Goal: Find contact information: Find contact information

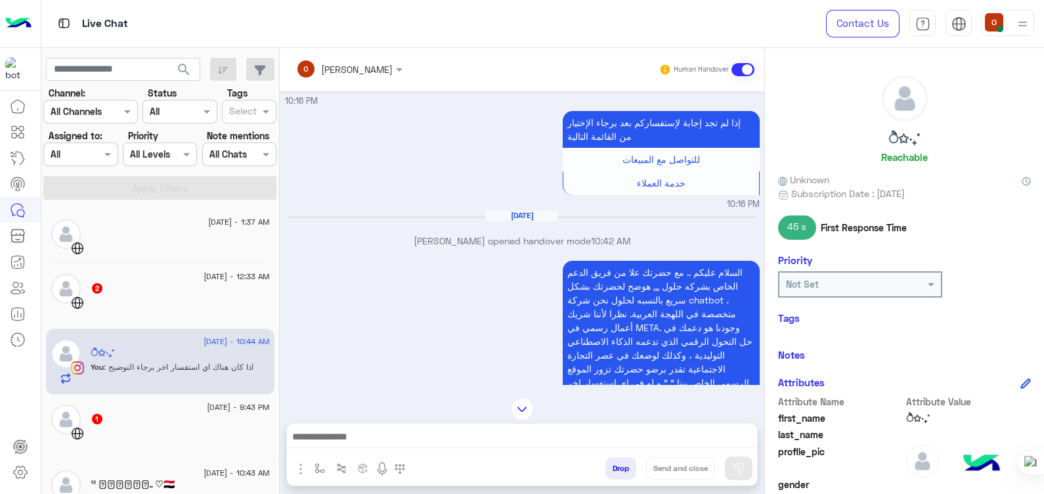
scroll to position [733, 0]
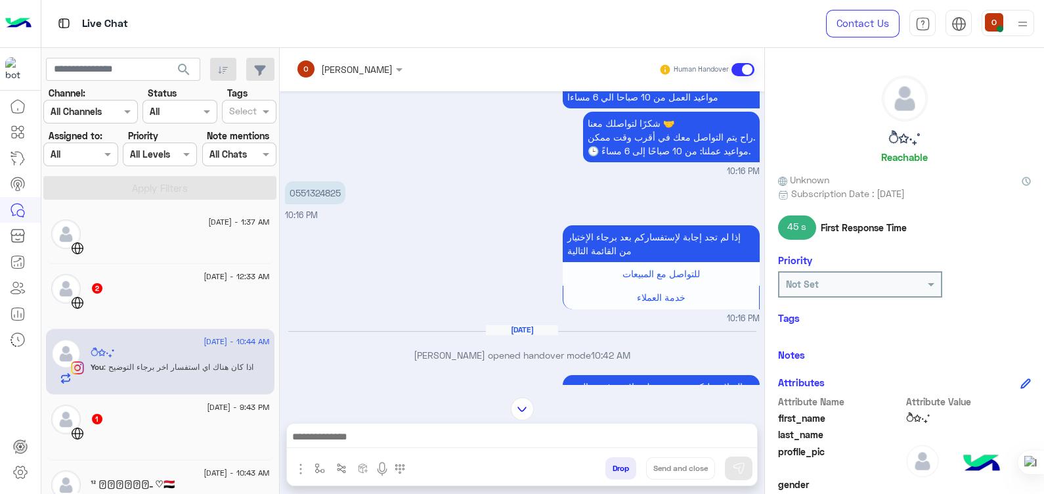
click at [345, 184] on p "0551324825" at bounding box center [315, 192] width 60 height 23
copy p "0551324825"
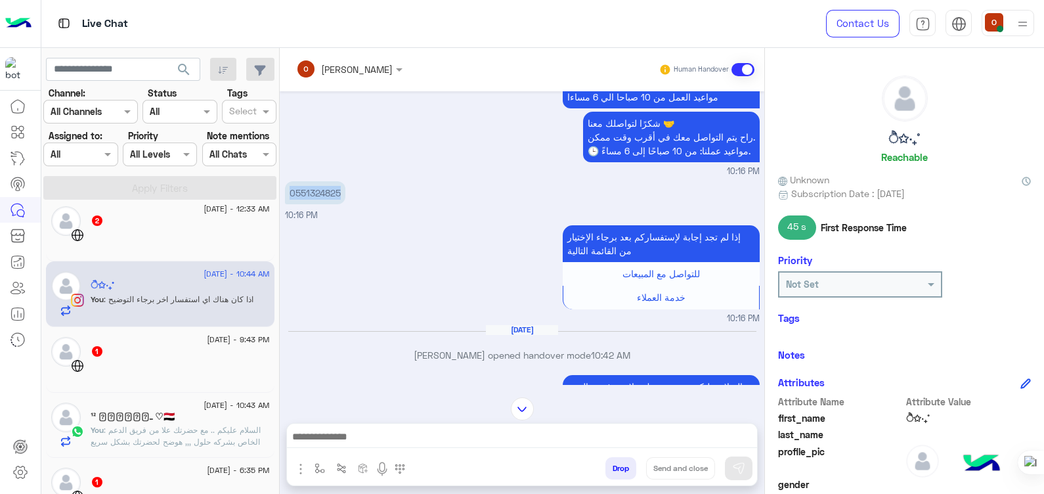
scroll to position [125, 0]
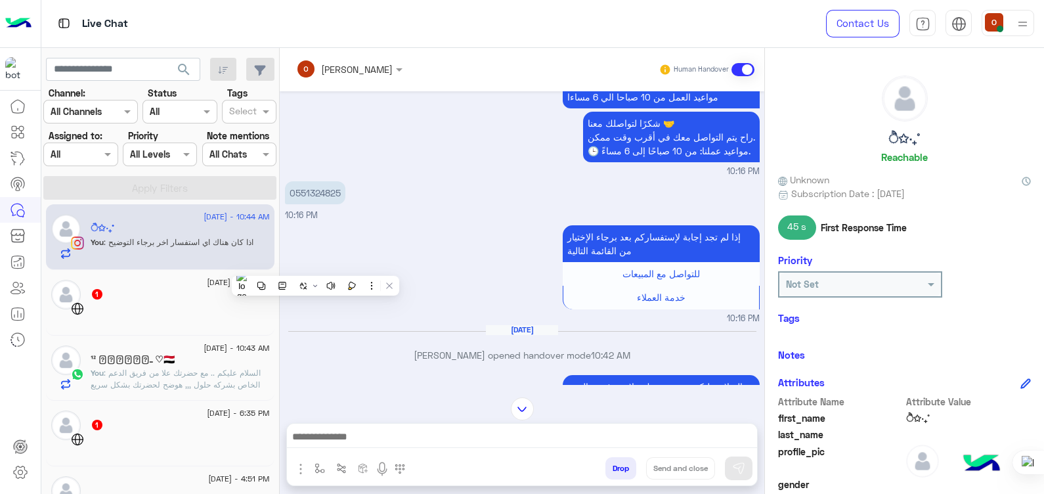
click at [232, 358] on div "¹² ⋆⃝𝑵𝑨𝑺𝑹ـ ♡🇾🇪" at bounding box center [180, 361] width 179 height 14
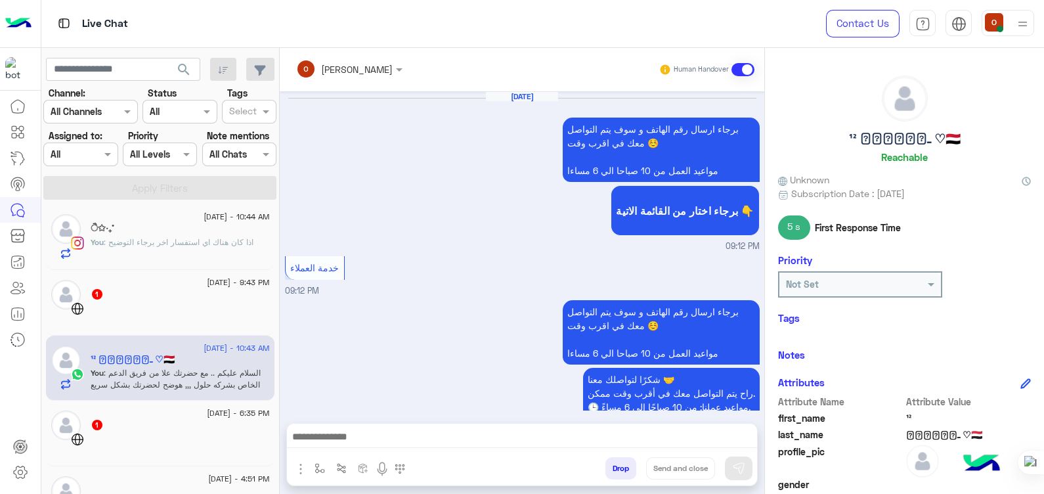
scroll to position [1560, 0]
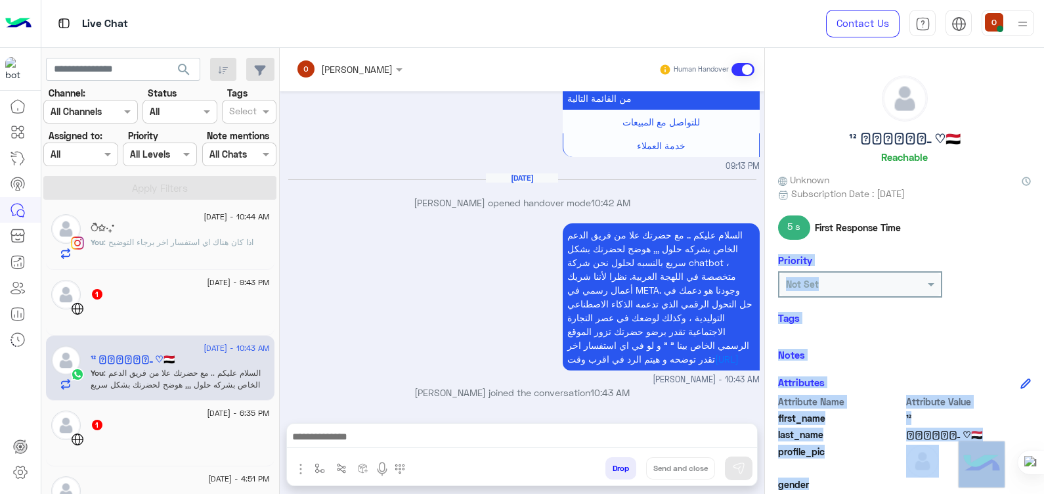
drag, startPoint x: 1032, startPoint y: 232, endPoint x: 1038, endPoint y: 502, distance: 270.6
click at [1038, 493] on html "Live Chat Contact Us Help Center عربي English search Channel: Channel All Chann…" at bounding box center [522, 247] width 1044 height 494
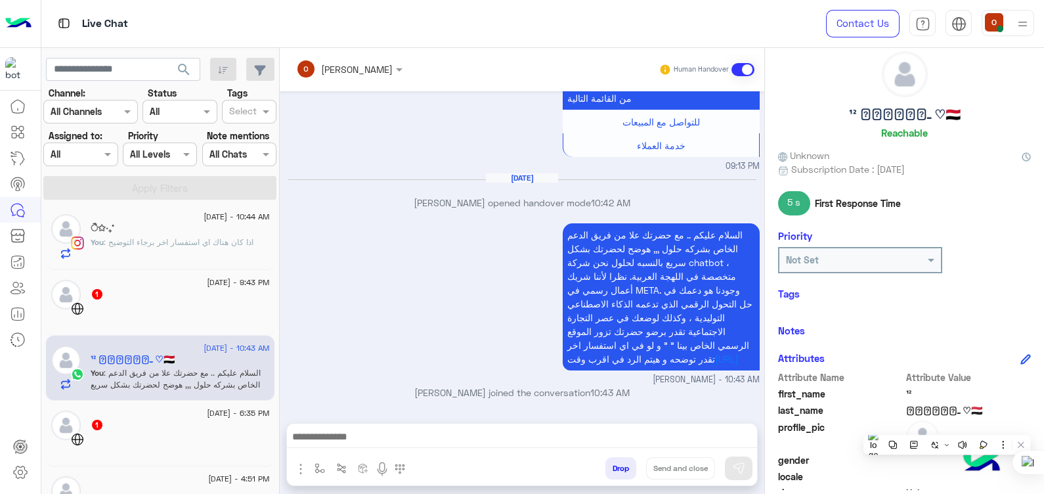
drag, startPoint x: 1038, startPoint y: 502, endPoint x: 931, endPoint y: 314, distance: 216.4
click at [931, 314] on div "¹² ⋆⃝𝑵𝑨𝑺𝑹ـ ♡🇾🇪 Reachable Unknown Subscription Date : [DATE] 5 s First Response …" at bounding box center [904, 268] width 279 height 441
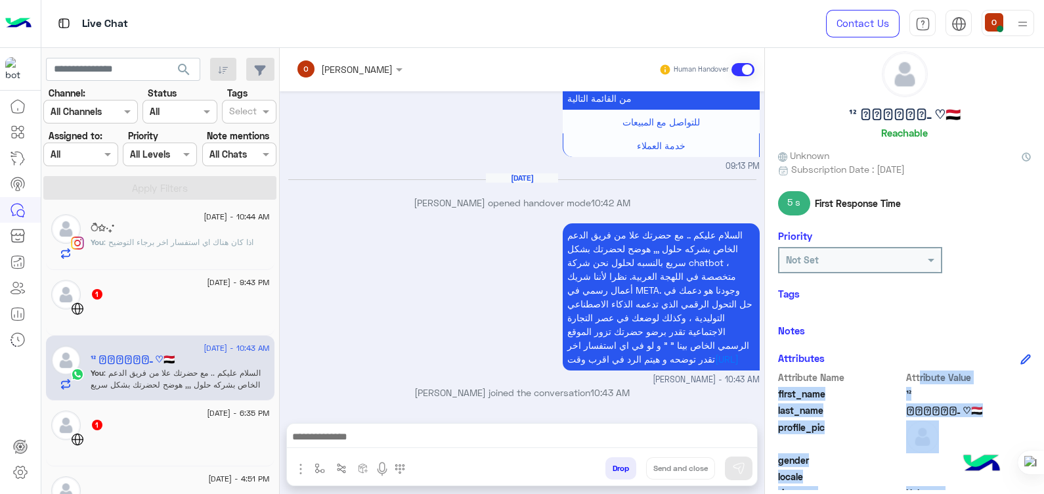
scroll to position [248, 0]
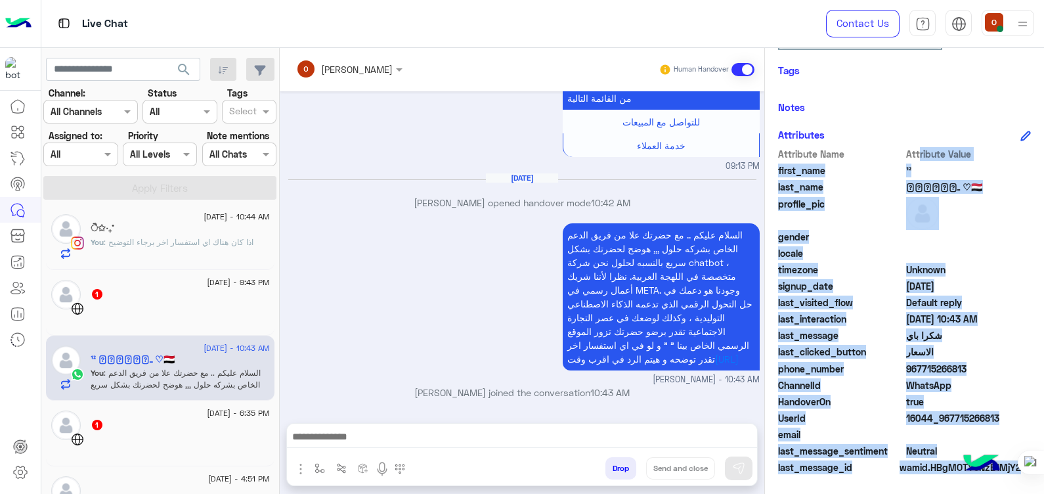
drag, startPoint x: 957, startPoint y: 367, endPoint x: 975, endPoint y: 529, distance: 163.2
click at [975, 493] on html "Live Chat Contact Us Help Center عربي English search Channel: Channel All Chann…" at bounding box center [522, 247] width 1044 height 494
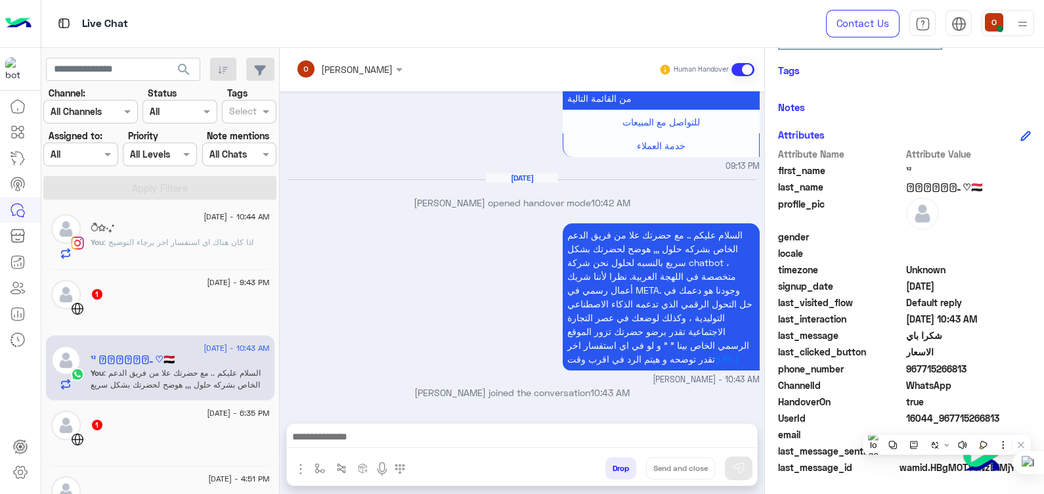
drag, startPoint x: 975, startPoint y: 529, endPoint x: 1001, endPoint y: 364, distance: 166.9
click at [1001, 364] on span "967715266813" at bounding box center [968, 369] width 125 height 14
click at [983, 364] on span "967715266813" at bounding box center [968, 369] width 125 height 14
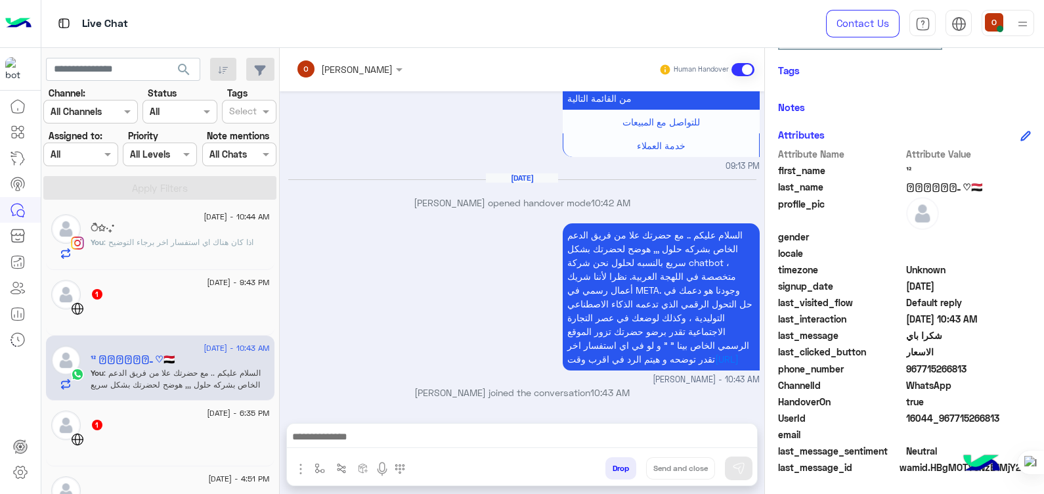
drag, startPoint x: 1006, startPoint y: 369, endPoint x: 962, endPoint y: 366, distance: 44.1
click at [962, 366] on span "967715266813" at bounding box center [968, 369] width 125 height 14
copy span "715266813"
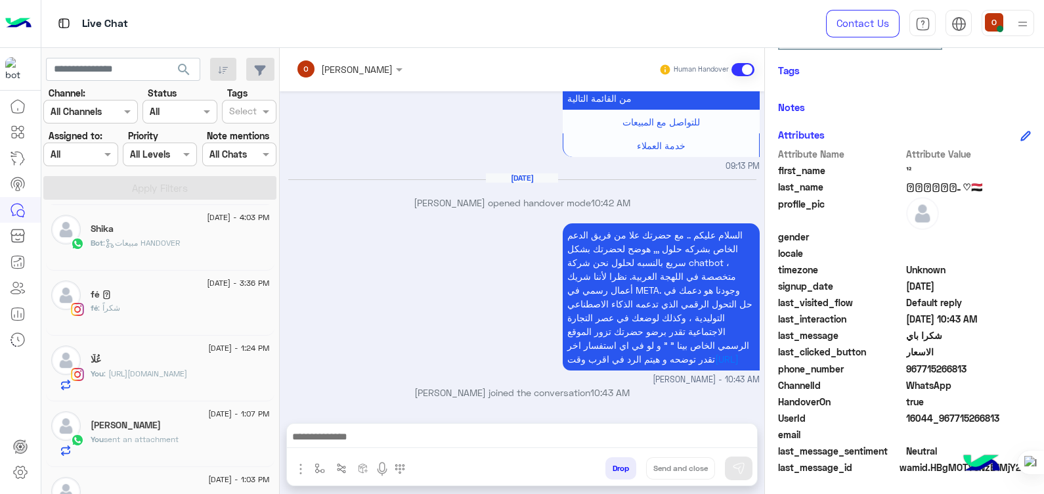
scroll to position [497, 0]
